Goal: Task Accomplishment & Management: Manage account settings

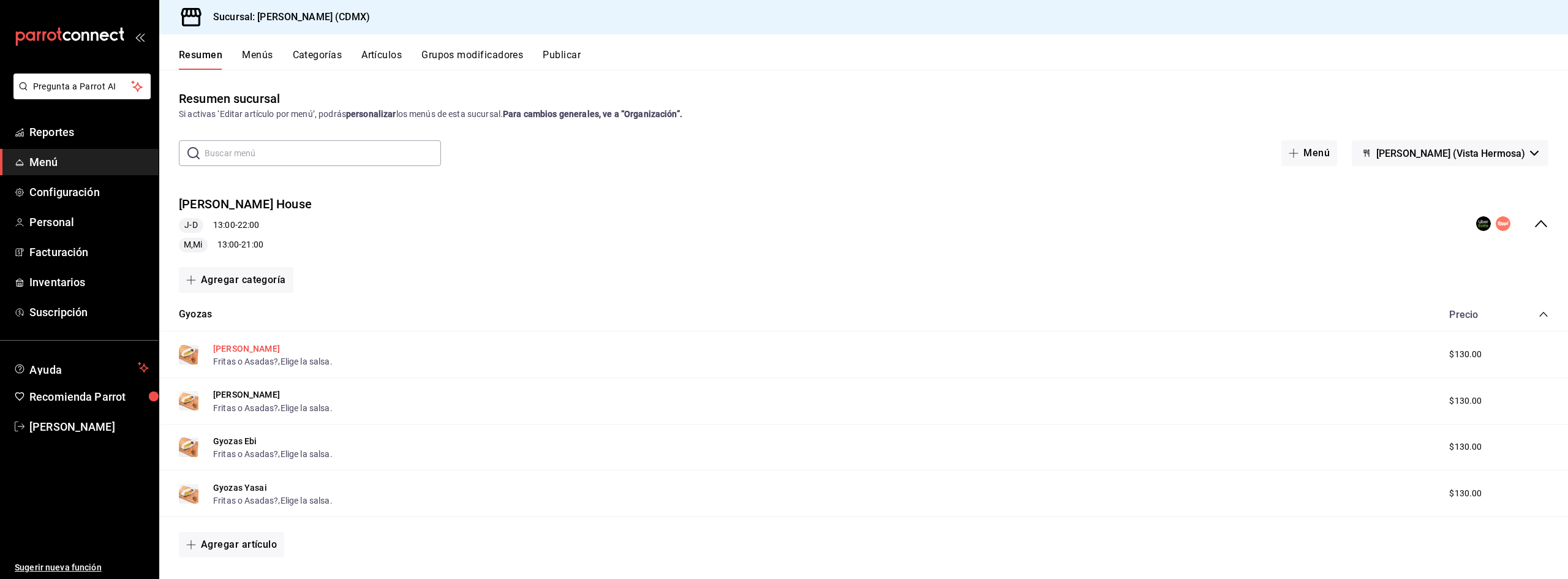
click at [237, 348] on button "[PERSON_NAME]" at bounding box center [246, 349] width 67 height 12
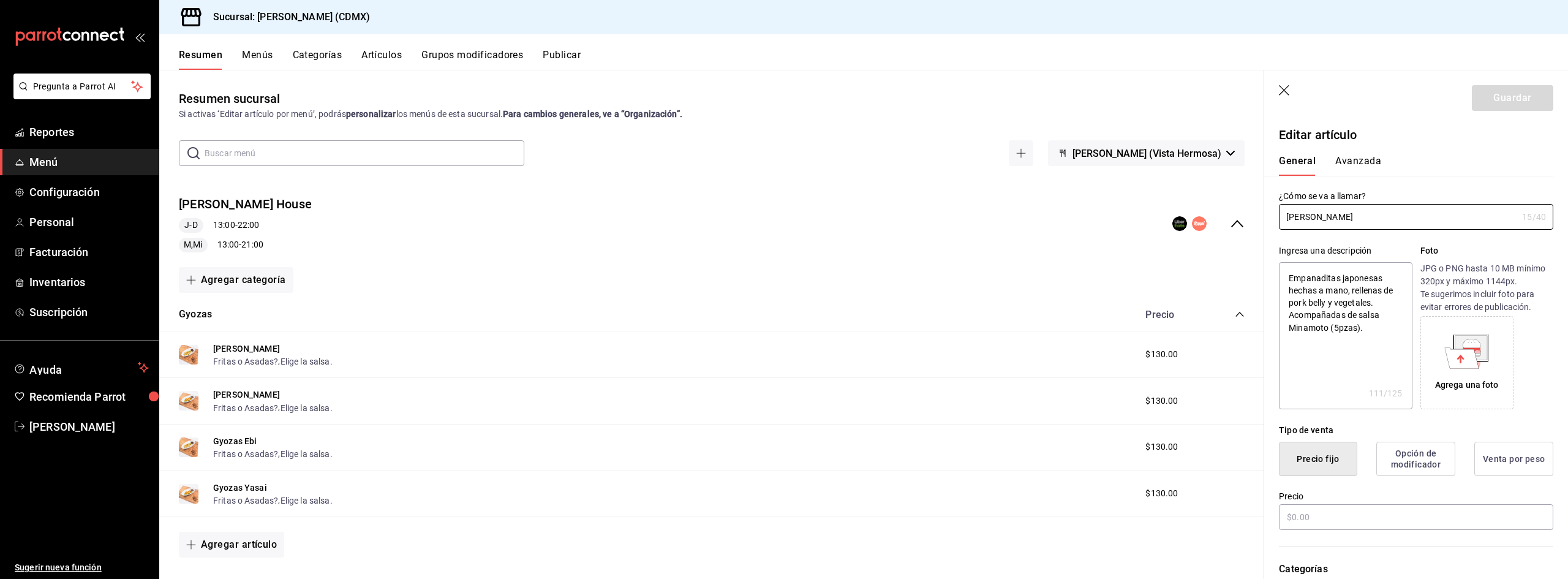
type textarea "x"
type input "$130.00"
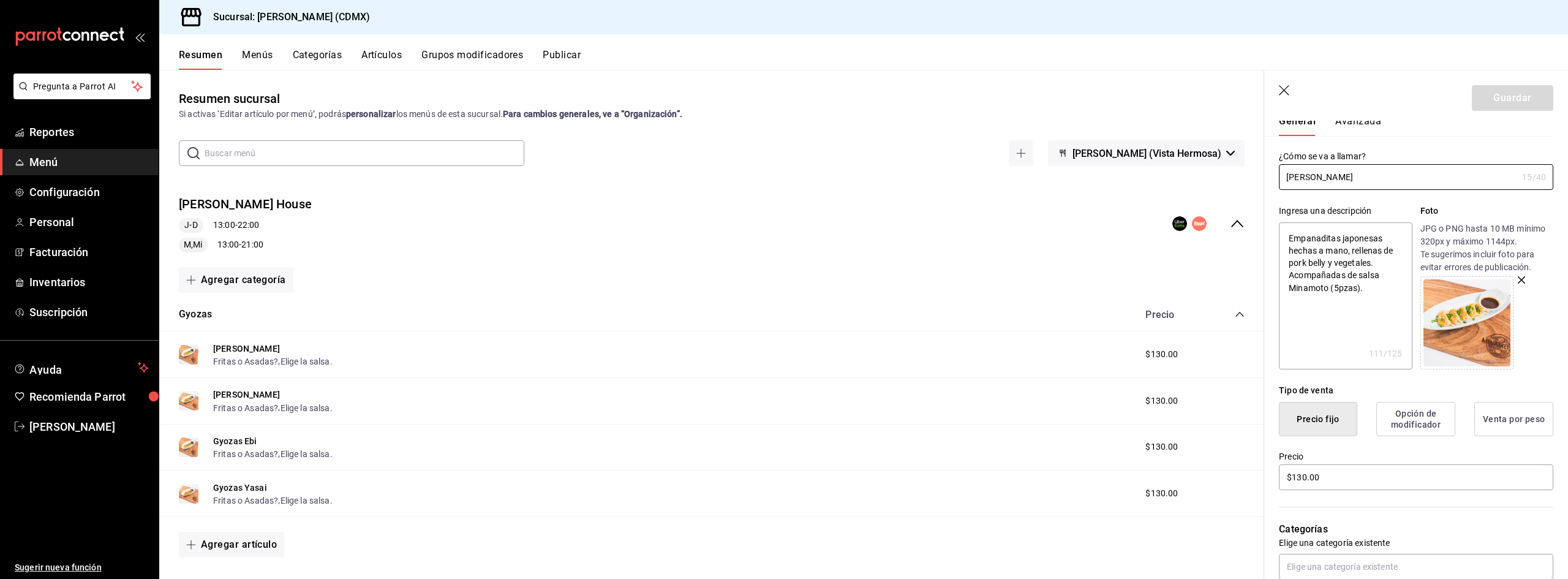
scroll to position [61, 0]
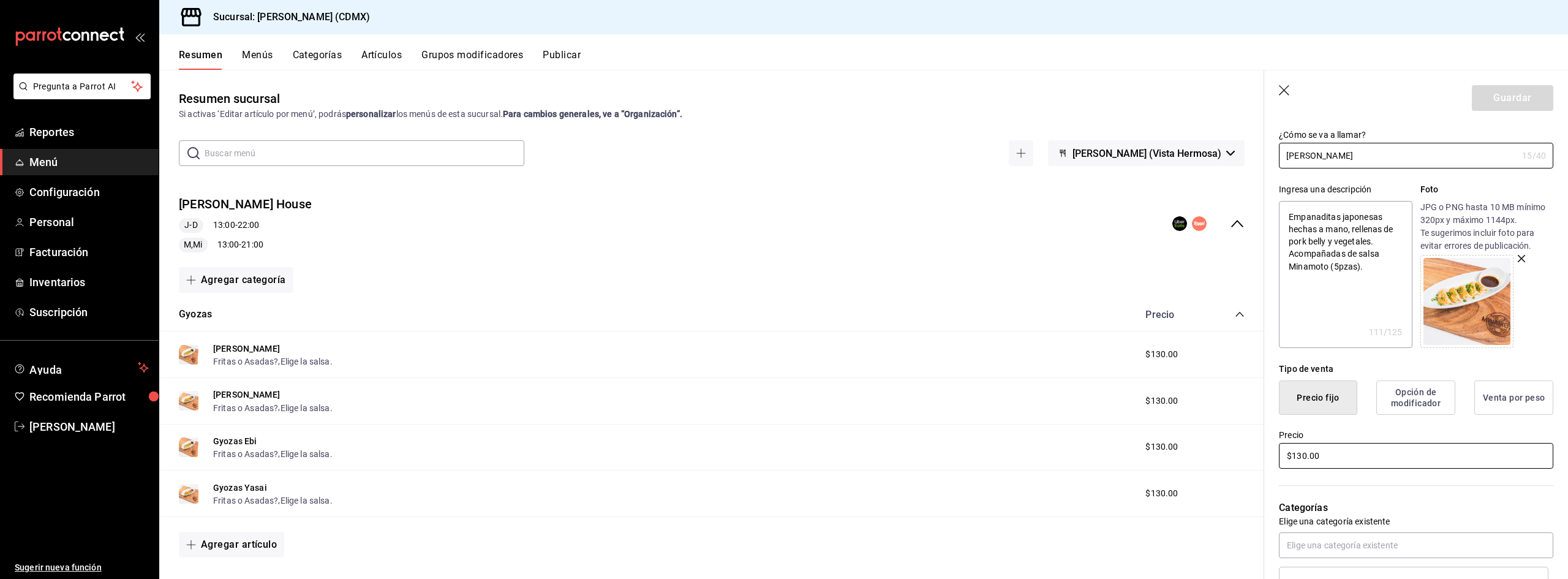
click at [1306, 458] on input "$130.00" at bounding box center [1416, 456] width 274 height 26
type textarea "x"
type input "$13.00"
type textarea "x"
type input "$1.00"
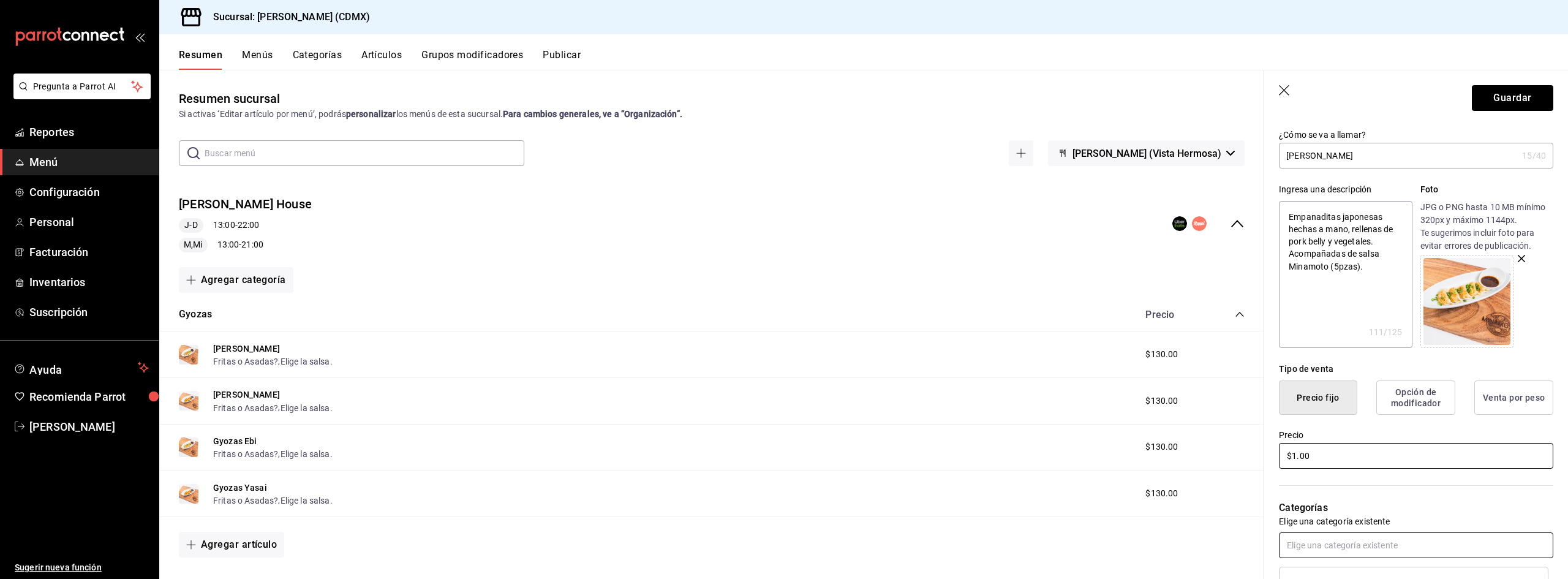
type textarea "x"
type input "$15.00"
type textarea "x"
type input "$150.00"
click at [1494, 98] on button "Guardar" at bounding box center [1512, 97] width 82 height 26
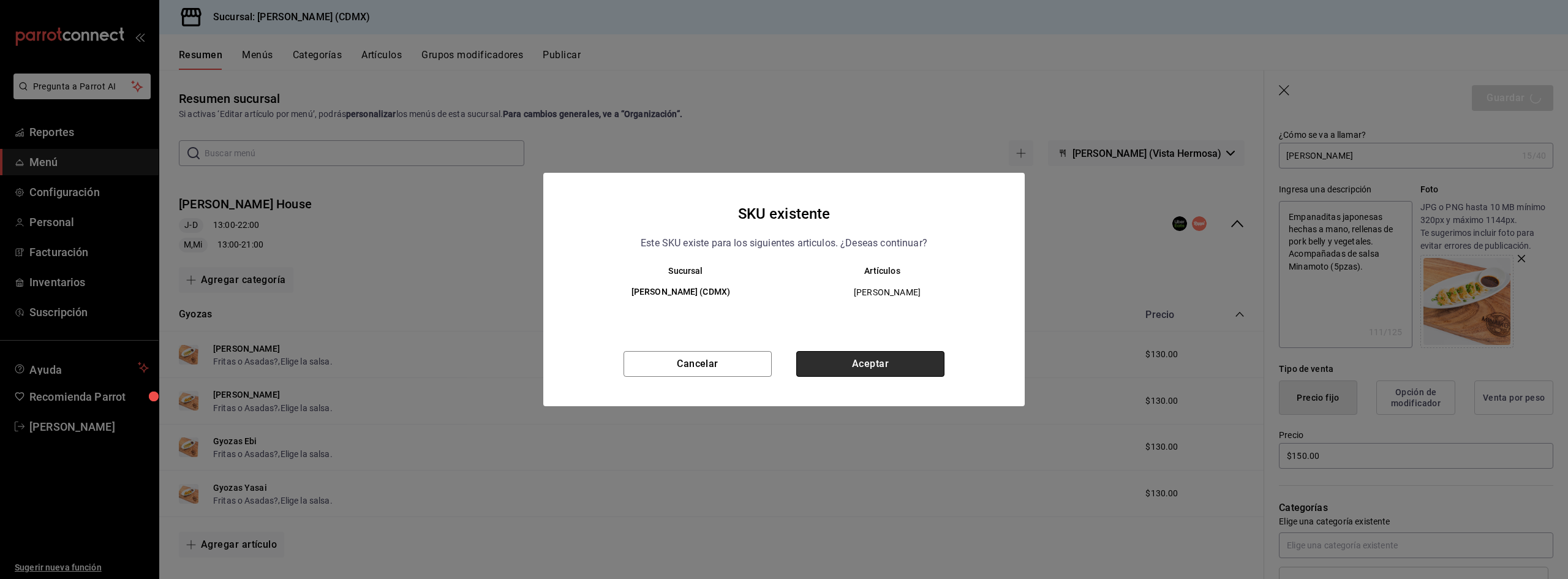
click at [824, 363] on button "Aceptar" at bounding box center [871, 363] width 149 height 26
type textarea "x"
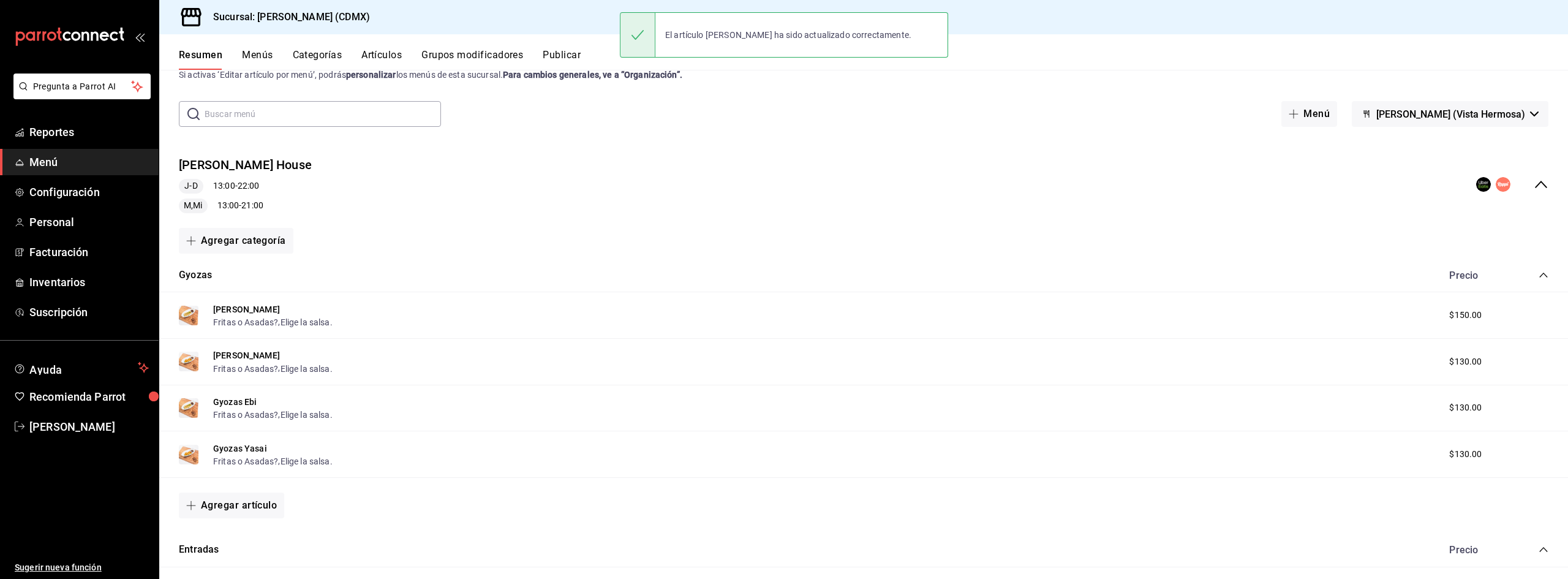
scroll to position [61, 0]
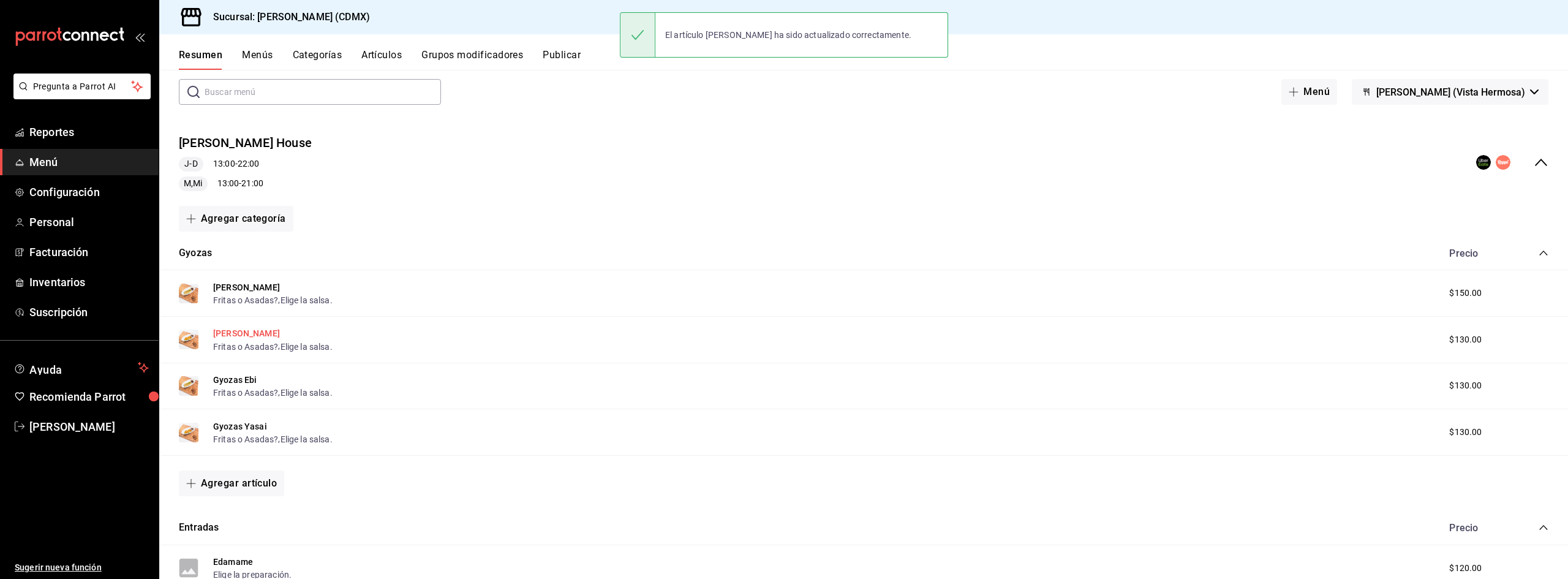
click at [266, 330] on button "[PERSON_NAME]" at bounding box center [246, 333] width 67 height 12
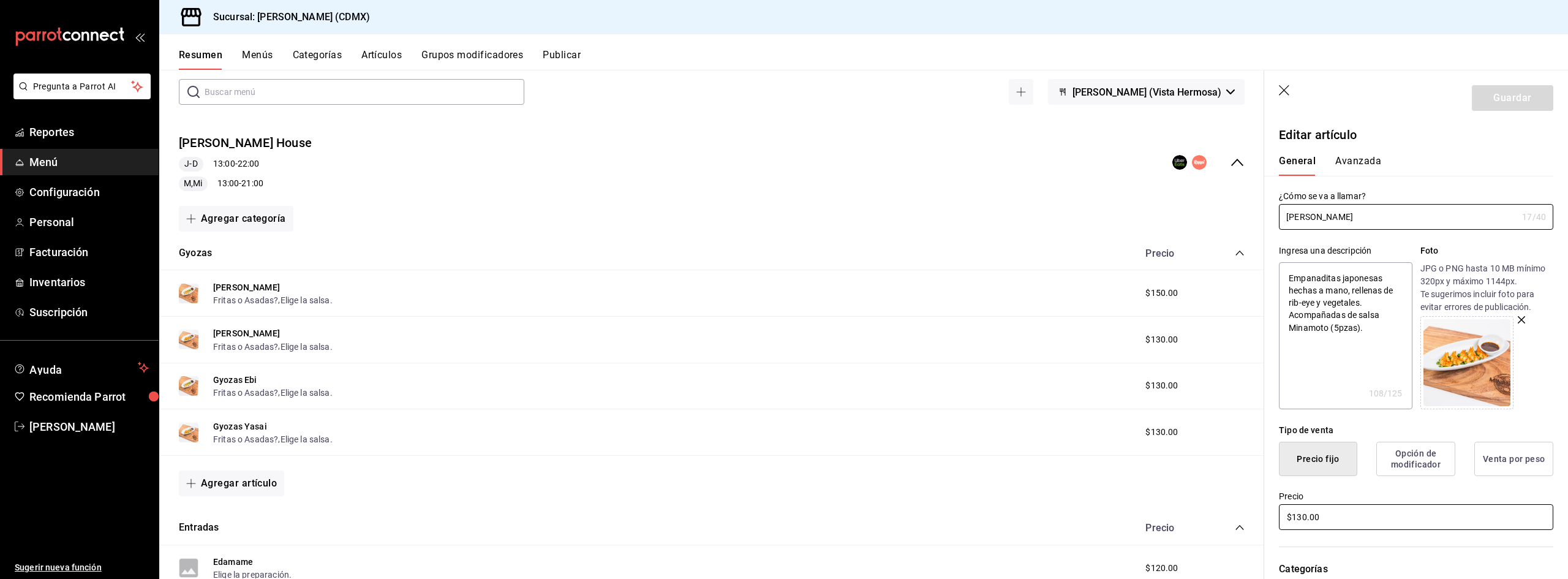
click at [1306, 515] on input "$130.00" at bounding box center [1416, 517] width 274 height 26
type textarea "x"
type input "$13.00"
type textarea "x"
type input "$1.00"
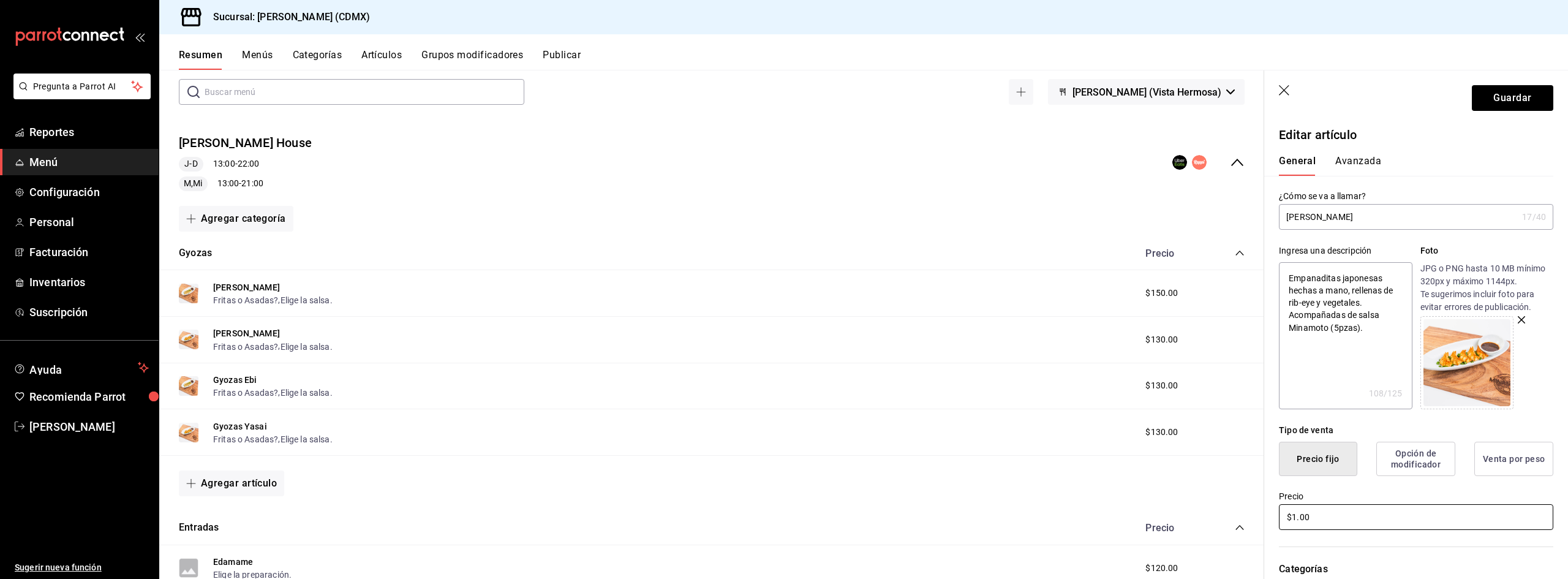
type textarea "x"
type input "$15.00"
type textarea "x"
type input "$150.00"
click at [1498, 97] on button "Guardar" at bounding box center [1512, 97] width 82 height 26
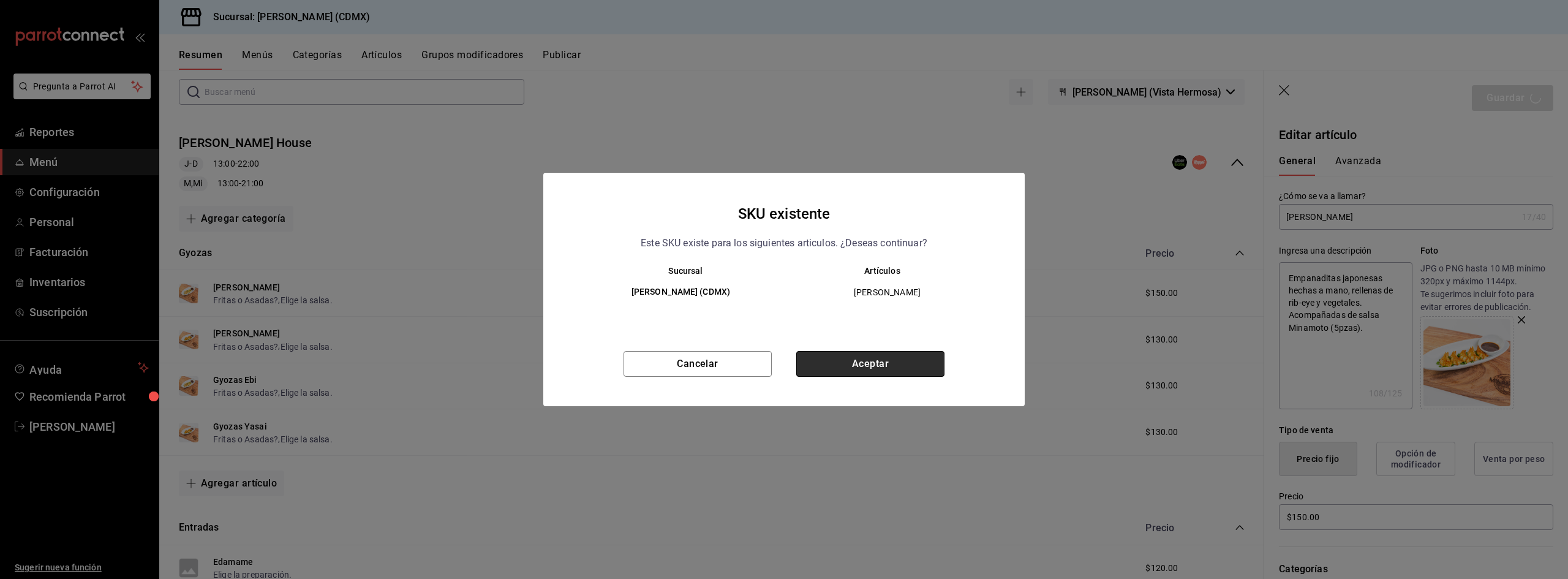
click at [906, 360] on button "Aceptar" at bounding box center [871, 363] width 149 height 26
type textarea "x"
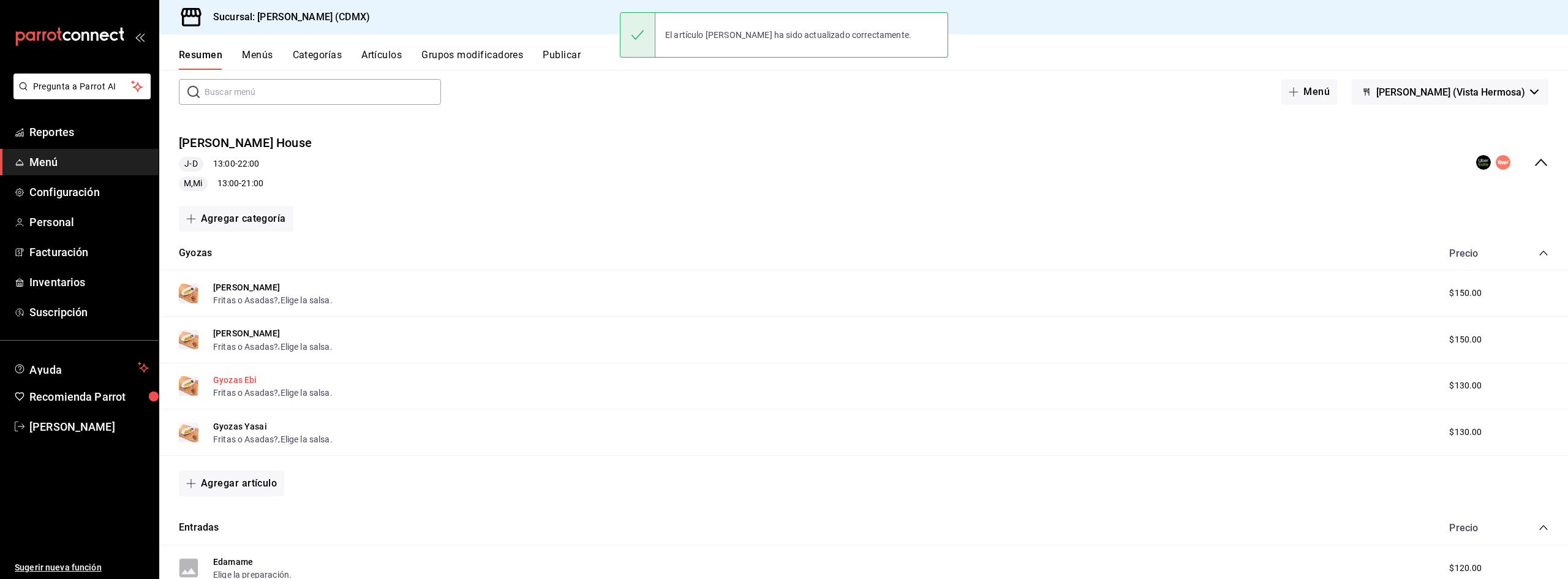
click at [243, 382] on button "Gyozas Ebi" at bounding box center [234, 380] width 44 height 12
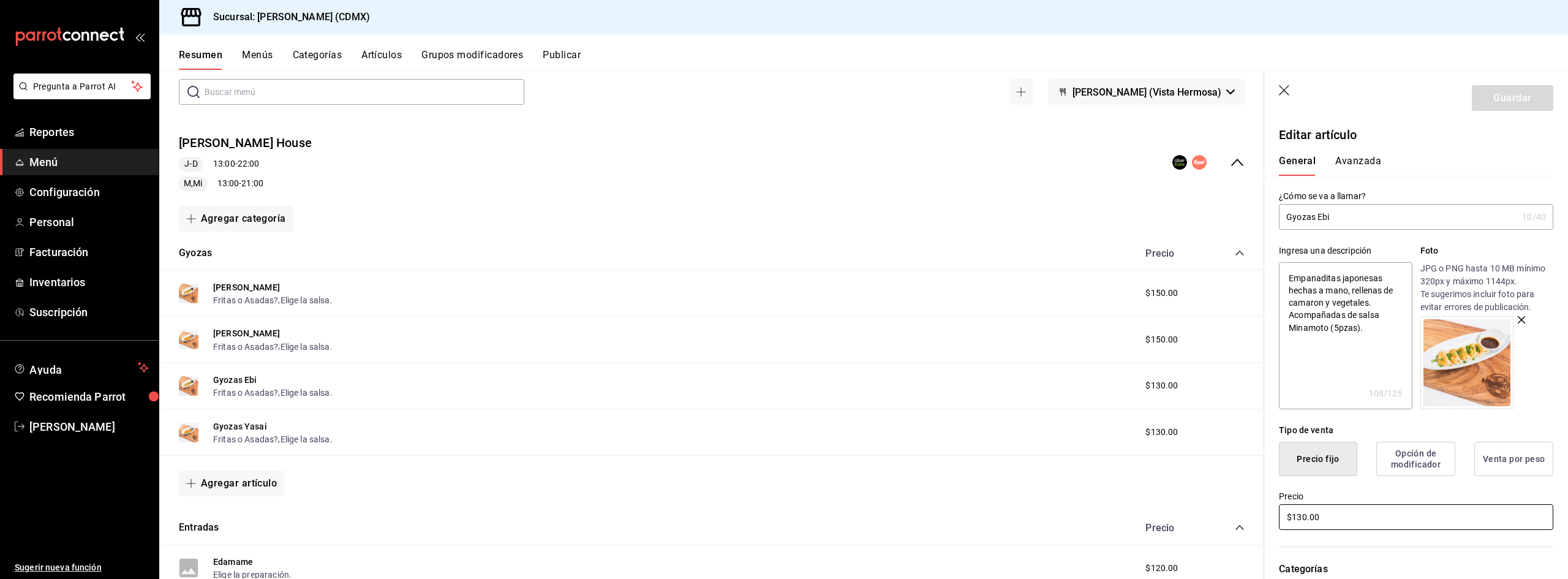
click at [1306, 516] on input "$130.00" at bounding box center [1416, 517] width 274 height 26
type textarea "x"
type input "$13.00"
type textarea "x"
type input "$15.00"
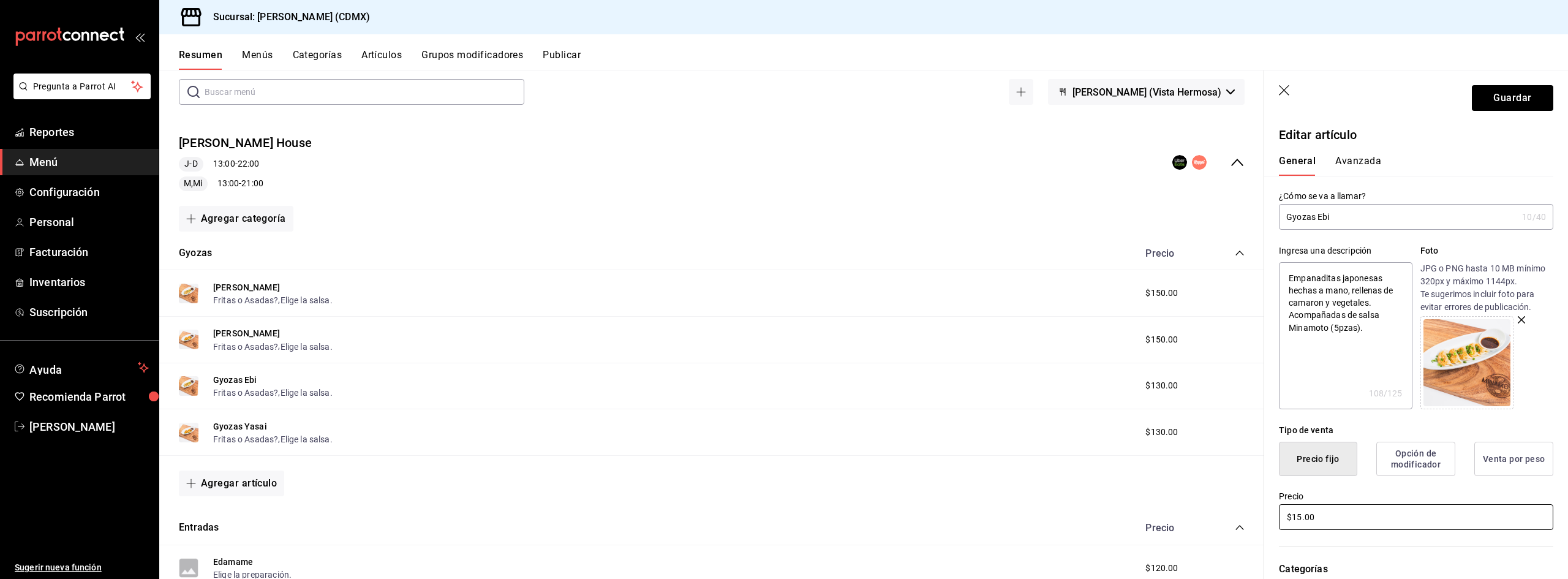
type textarea "x"
type input "$150.00"
click at [1530, 108] on button "Guardar" at bounding box center [1512, 97] width 82 height 26
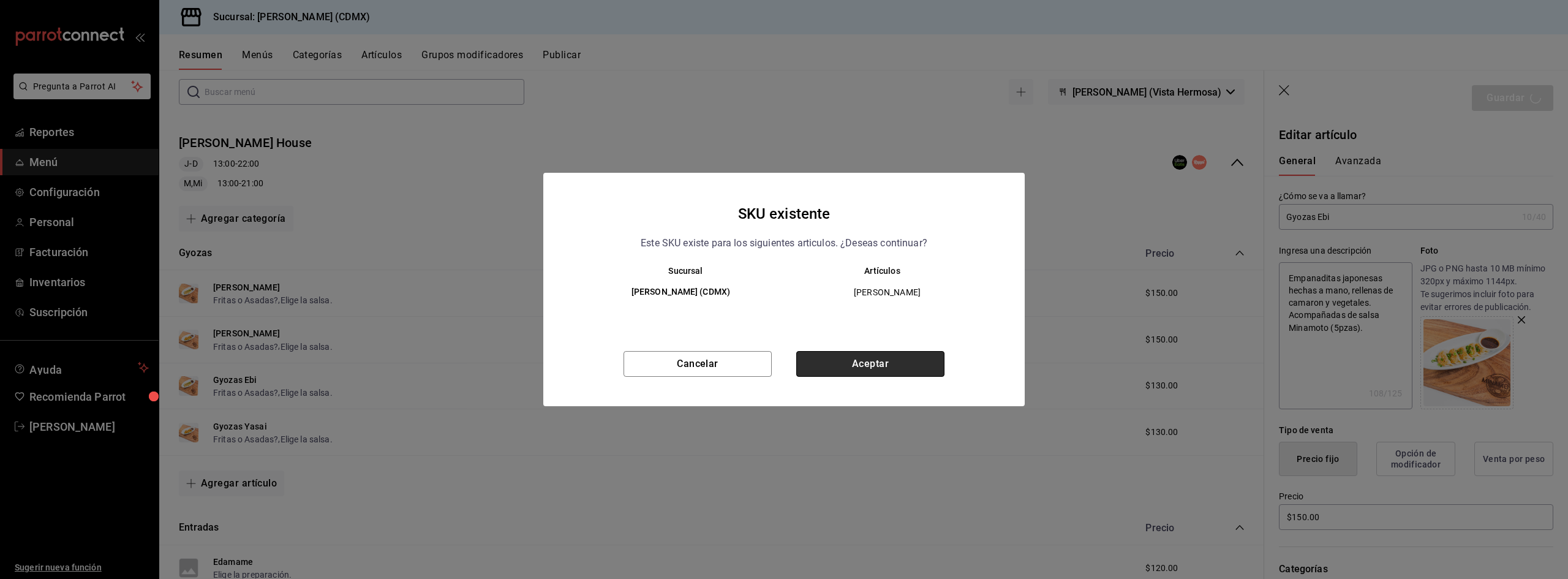
click at [895, 368] on button "Aceptar" at bounding box center [871, 363] width 149 height 26
type textarea "x"
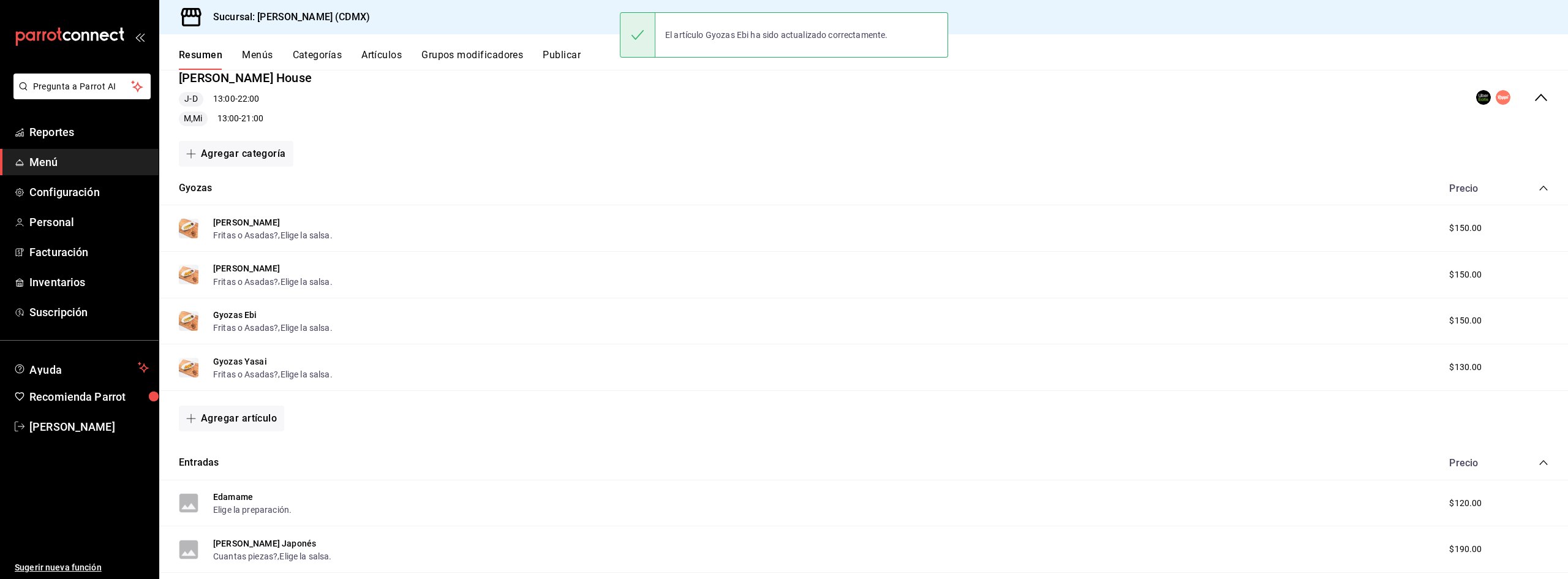
scroll to position [184, 0]
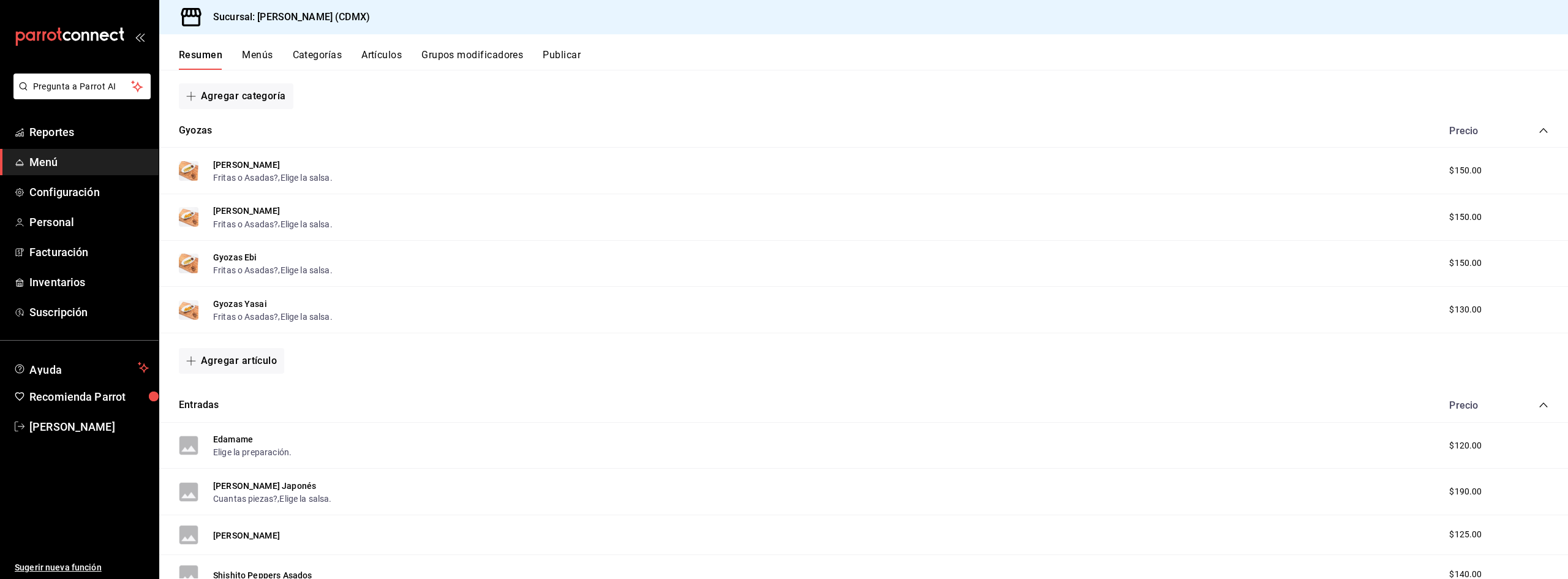
drag, startPoint x: 232, startPoint y: 307, endPoint x: 371, endPoint y: 303, distance: 139.1
click at [232, 307] on button "Gyozas Yasai" at bounding box center [239, 304] width 54 height 12
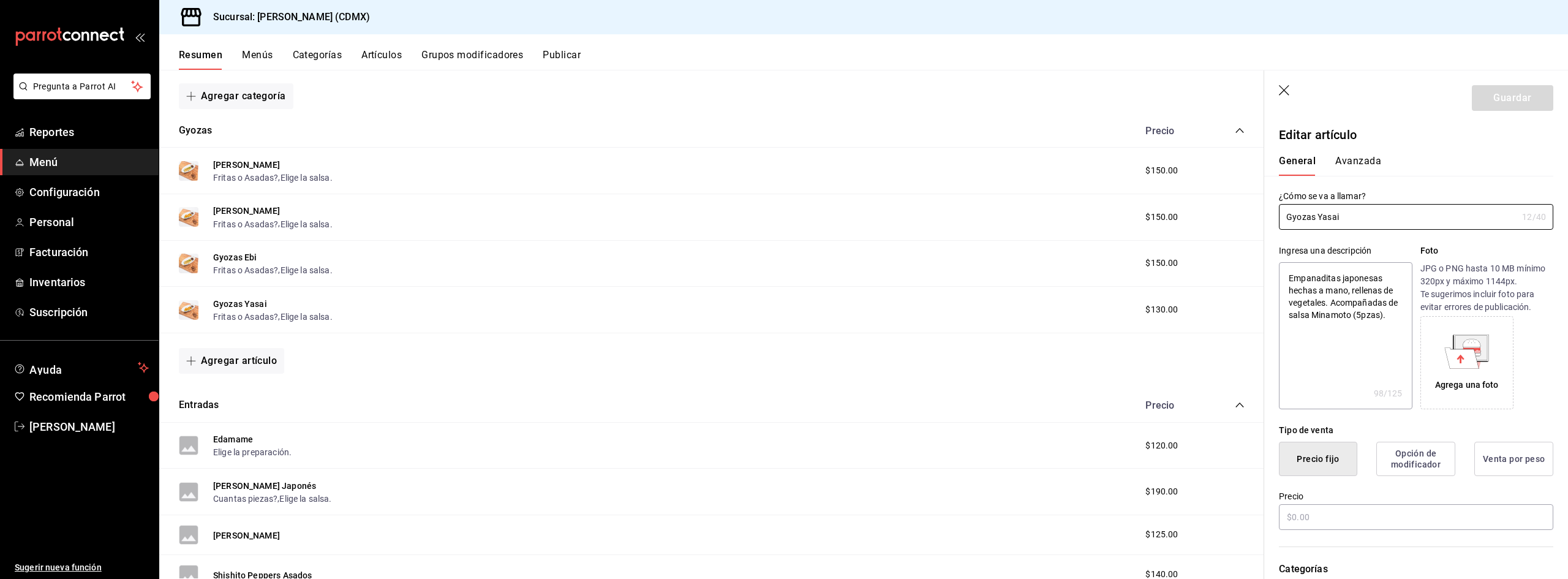
type textarea "x"
type input "$130.00"
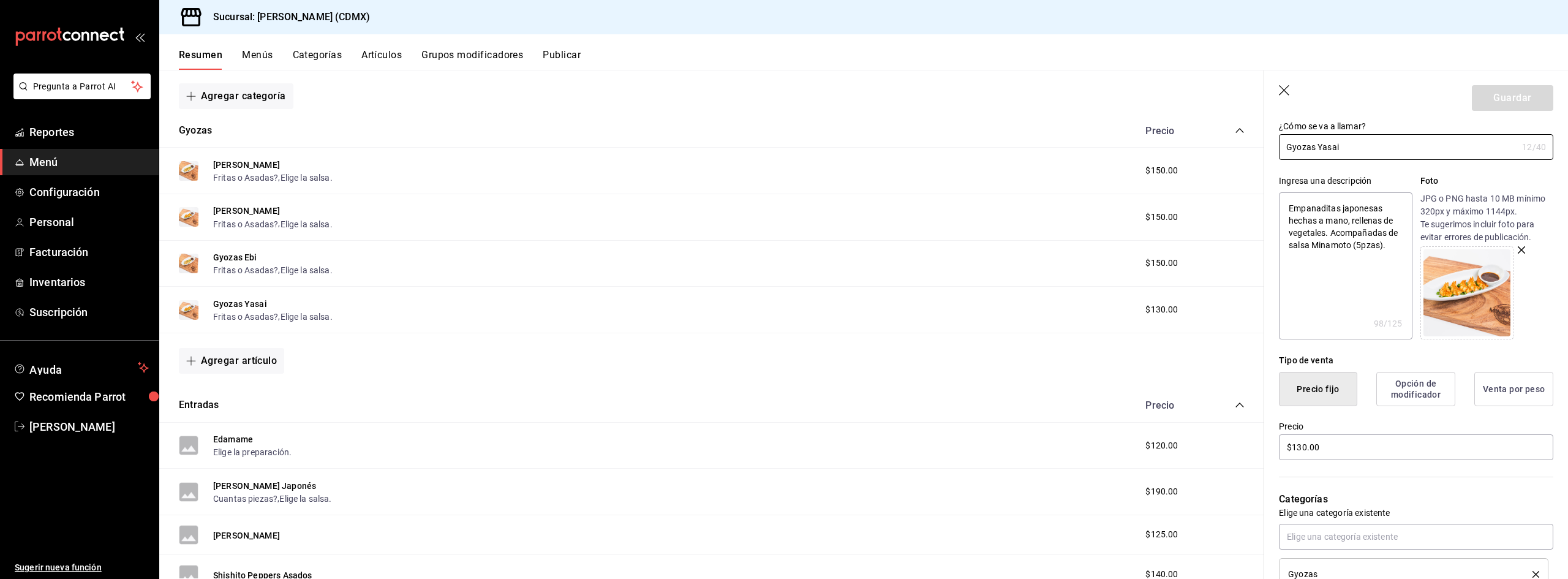
scroll to position [122, 0]
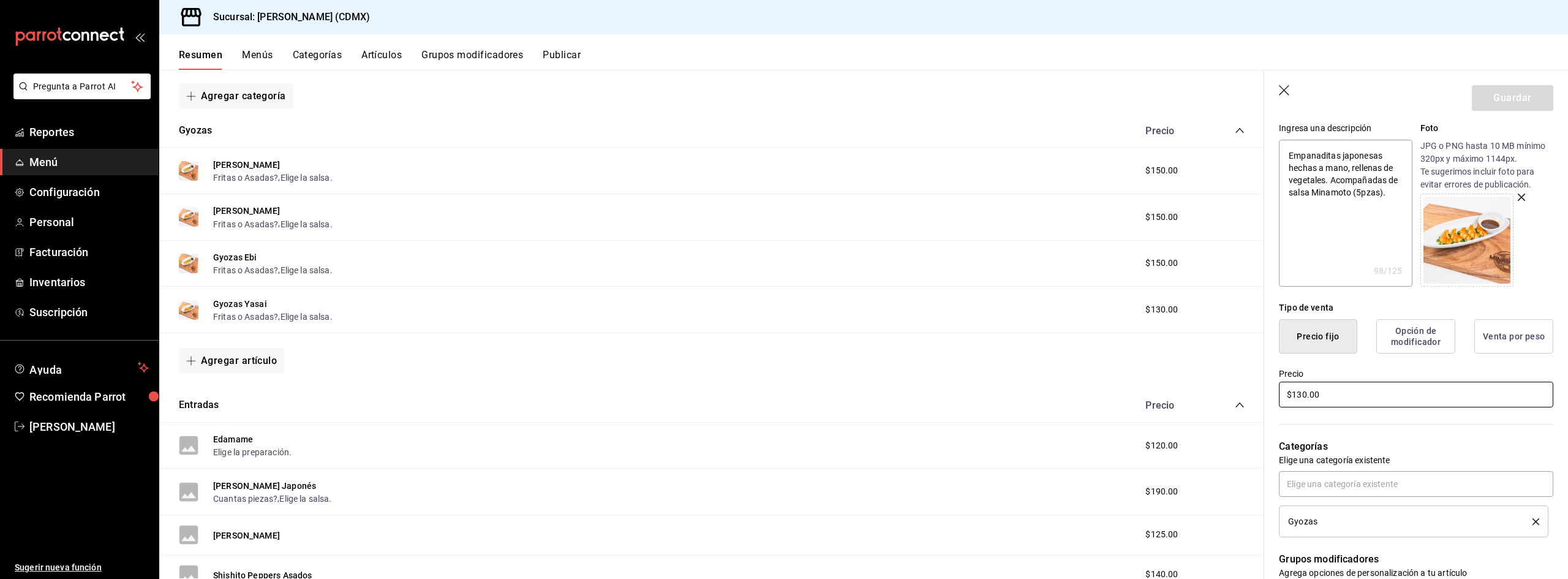
click at [1307, 396] on input "$130.00" at bounding box center [1416, 394] width 274 height 26
type textarea "x"
type input "$13.00"
type textarea "x"
type input "$1.00"
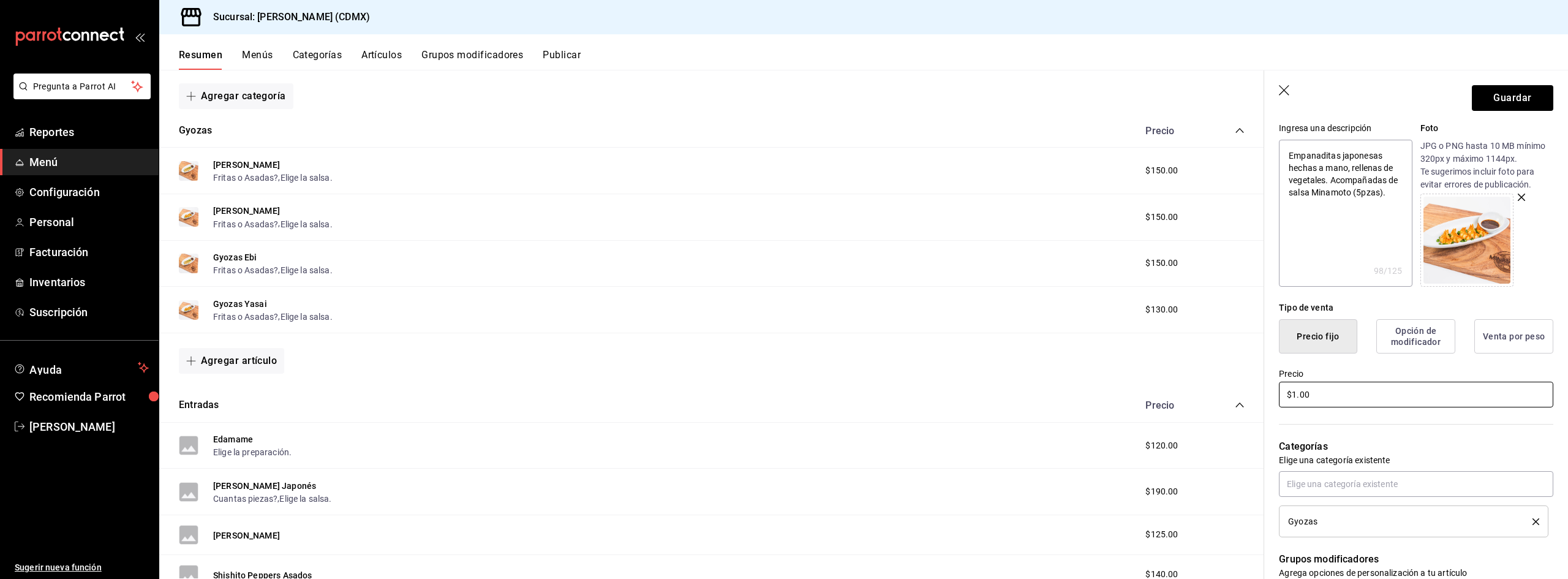
type textarea "x"
type input "$15.00"
type textarea "x"
type input "$150.00"
click at [1507, 103] on button "Guardar" at bounding box center [1512, 97] width 82 height 26
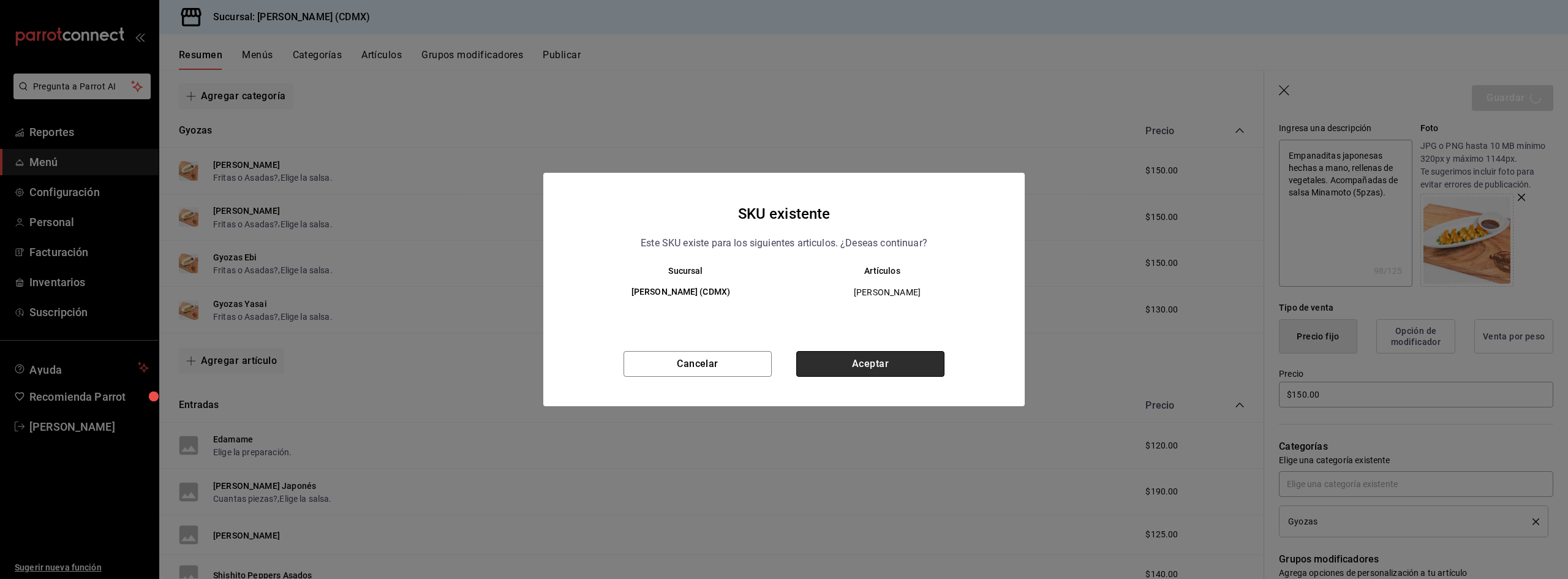
click at [825, 363] on button "Aceptar" at bounding box center [871, 363] width 149 height 26
type textarea "x"
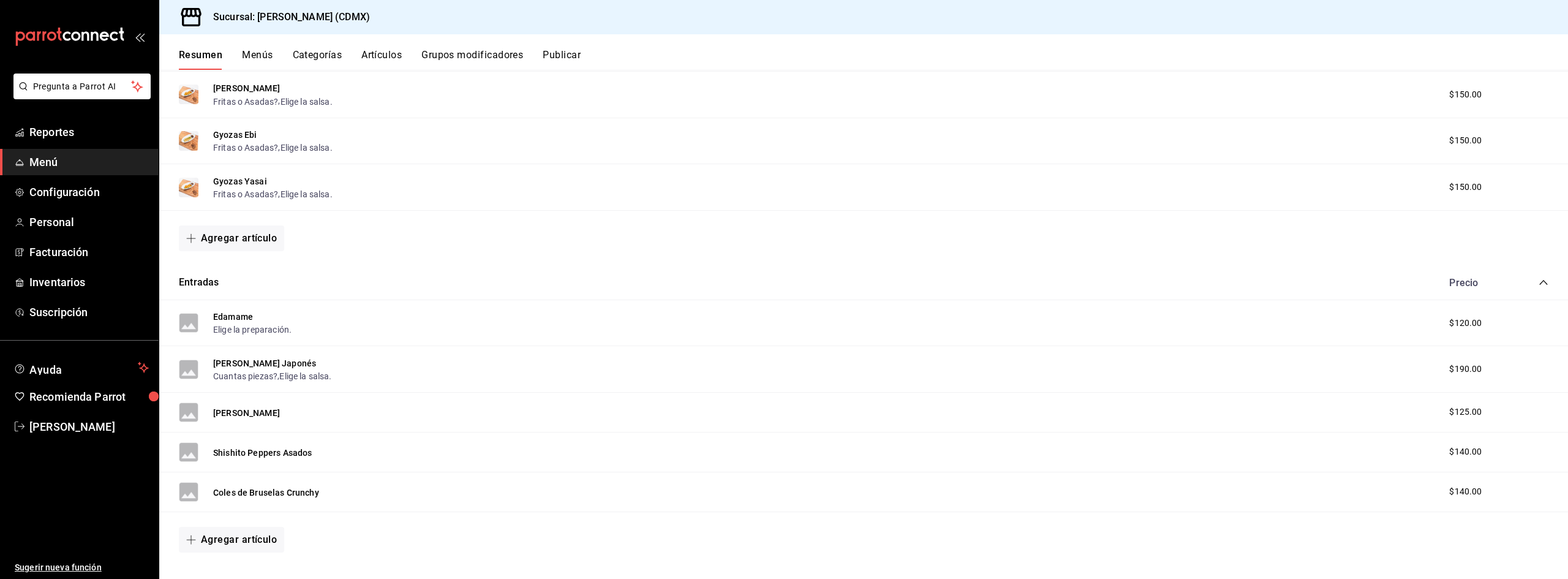
scroll to position [368, 0]
